Goal: Transaction & Acquisition: Purchase product/service

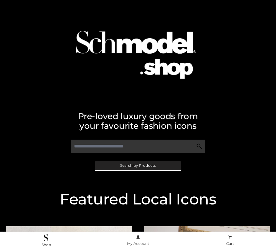
click at [137, 165] on span "Search by Products" at bounding box center [138, 166] width 36 height 4
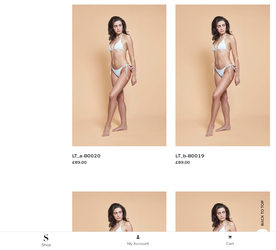
scroll to position [87, 0]
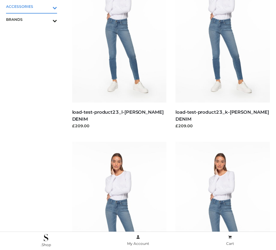
click at [46, 6] on icon "Toggle Submenu" at bounding box center [23, 7] width 68 height 7
click at [34, 32] on span "JEWELRY" at bounding box center [34, 32] width 45 height 7
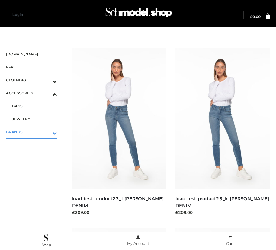
click at [46, 132] on icon "Toggle Submenu" at bounding box center [23, 133] width 68 height 7
click at [34, 119] on span "OPP SWIMWEAR" at bounding box center [34, 118] width 45 height 7
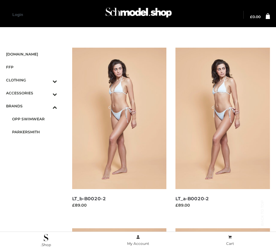
scroll to position [327, 0]
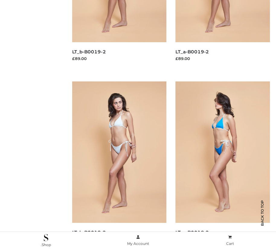
click at [222, 166] on img at bounding box center [222, 151] width 94 height 141
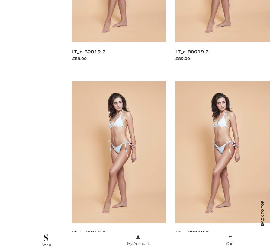
scroll to position [870, 0]
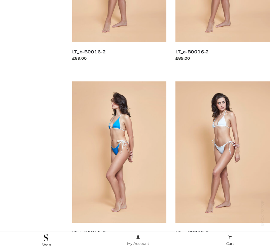
click at [119, 166] on img at bounding box center [119, 151] width 94 height 141
